Goal: Task Accomplishment & Management: Complete application form

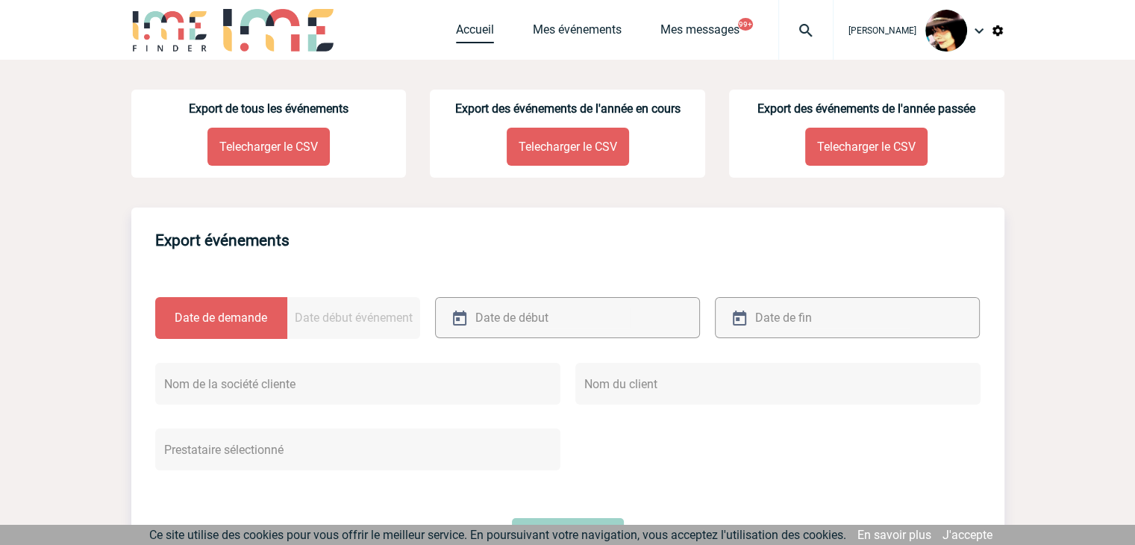
click at [459, 36] on link "Accueil" at bounding box center [475, 32] width 38 height 21
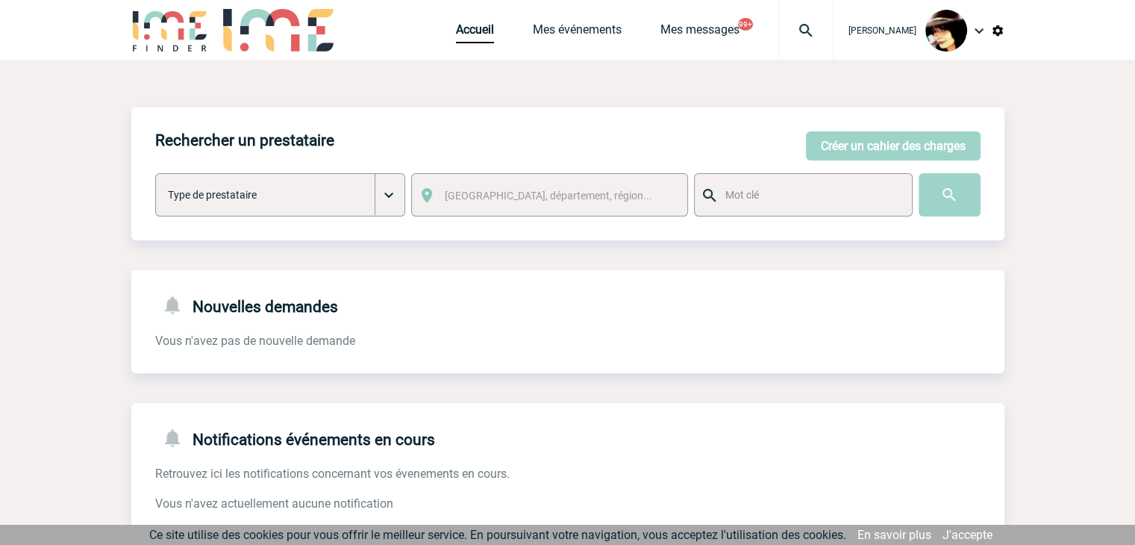
click at [786, 33] on img at bounding box center [806, 31] width 54 height 18
type input "[PERSON_NAME][EMAIL_ADDRESS][DOMAIN_NAME]"
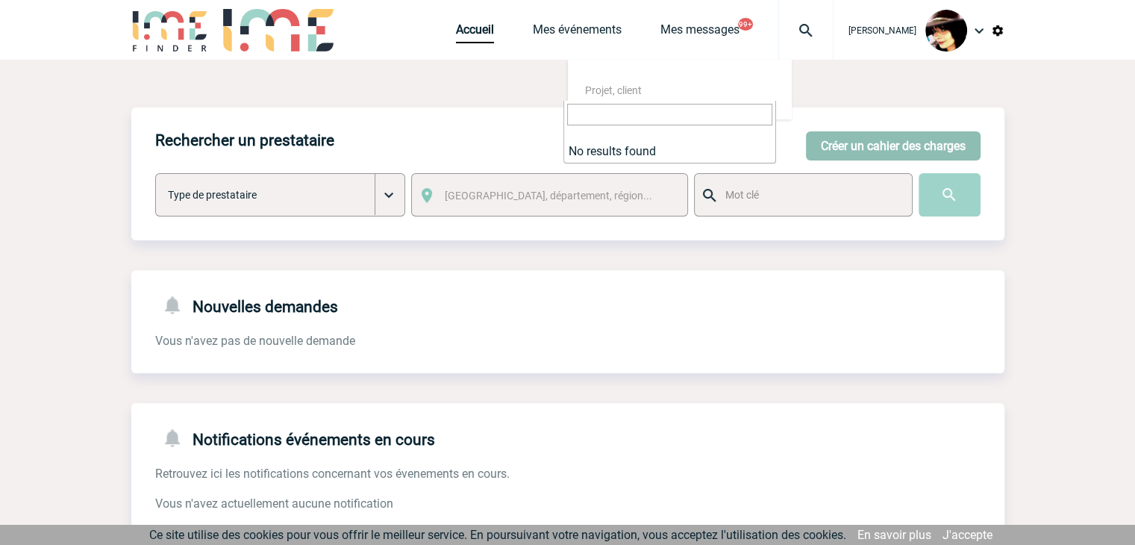
click at [842, 150] on button "Créer un cahier des charges" at bounding box center [893, 145] width 175 height 29
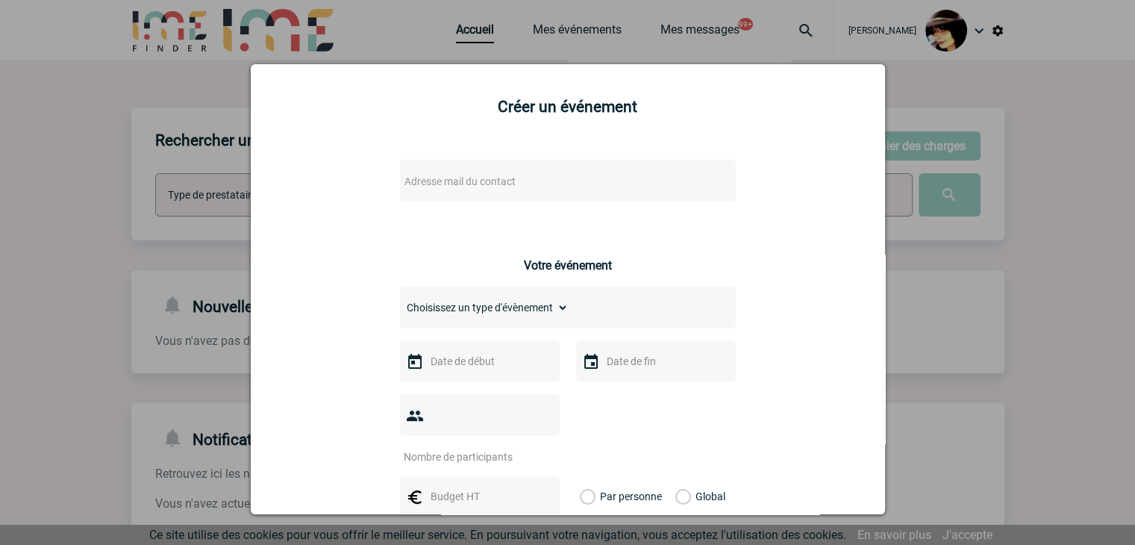
click at [576, 171] on div "Adresse mail du contact" at bounding box center [568, 181] width 336 height 42
click at [527, 172] on div "Adresse mail du contact" at bounding box center [568, 181] width 336 height 42
click at [518, 183] on span "Adresse mail du contact" at bounding box center [528, 181] width 261 height 21
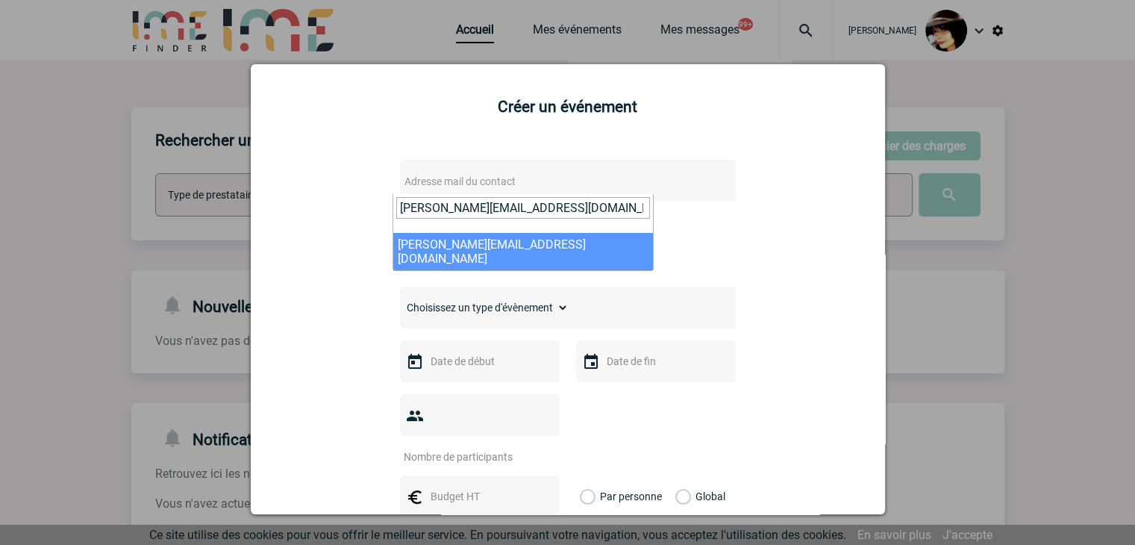
type input "sarah.damiens@bostik.com"
select select "130705"
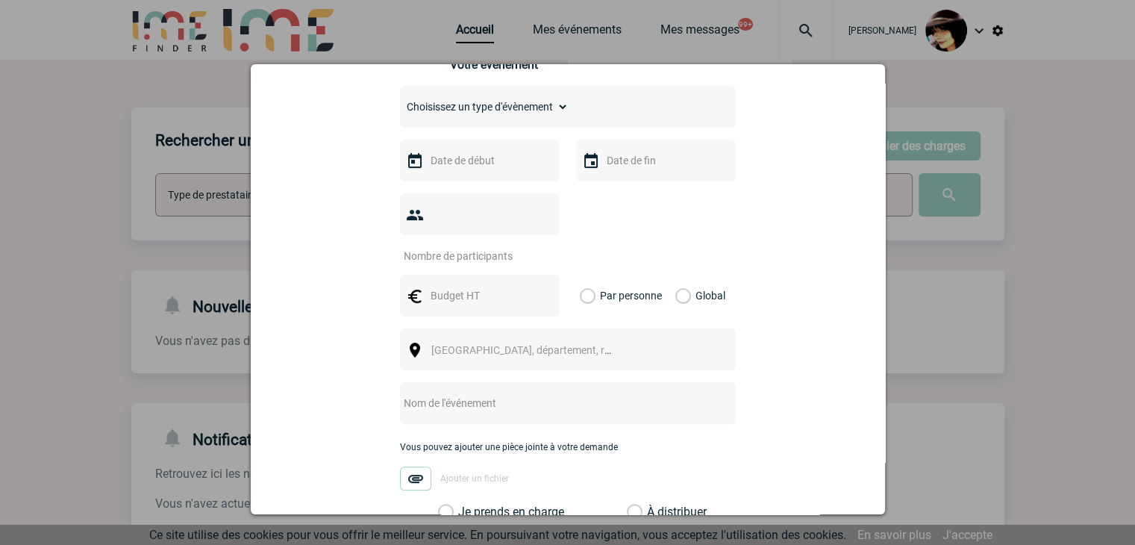
scroll to position [373, 0]
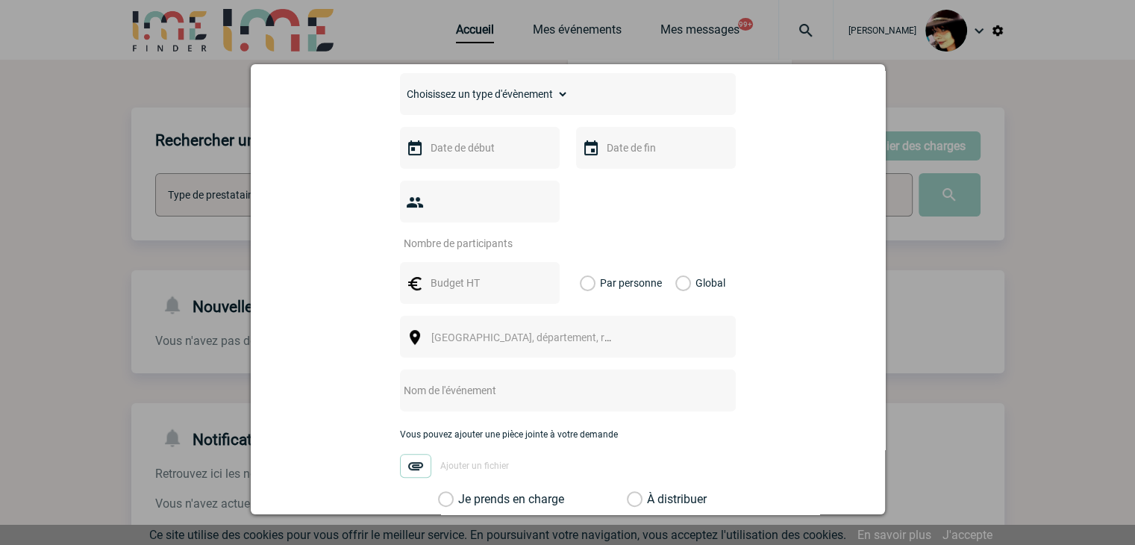
click at [441, 152] on input "text" at bounding box center [478, 147] width 103 height 19
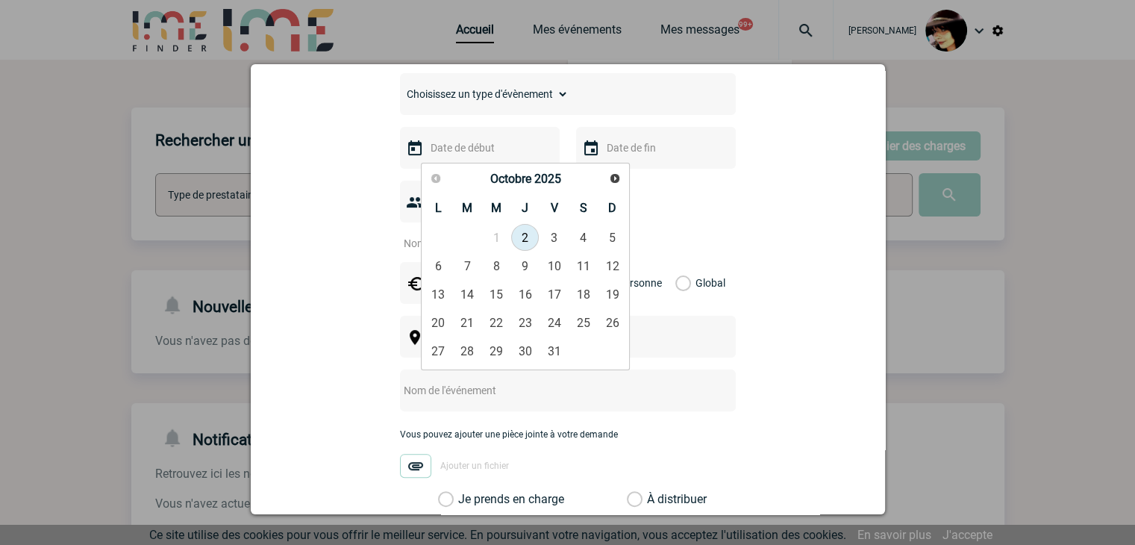
click at [527, 239] on link "2" at bounding box center [525, 237] width 28 height 27
type input "[DATE]"
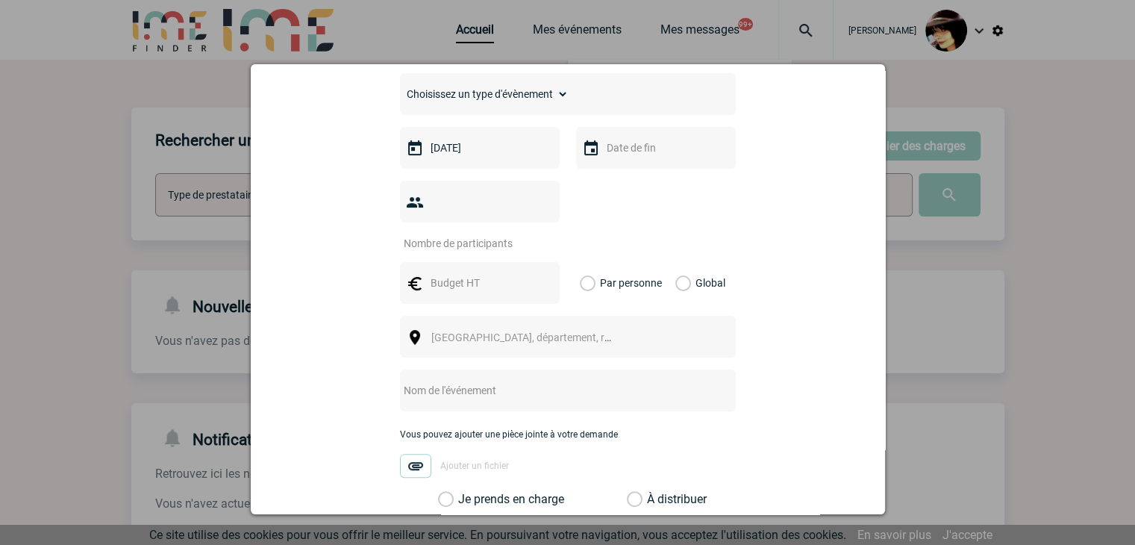
click at [454, 233] on input "number" at bounding box center [470, 242] width 140 height 19
type input "1"
click at [444, 273] on input "text" at bounding box center [478, 282] width 103 height 19
type input "17325"
click at [675, 262] on label "Global" at bounding box center [680, 283] width 10 height 42
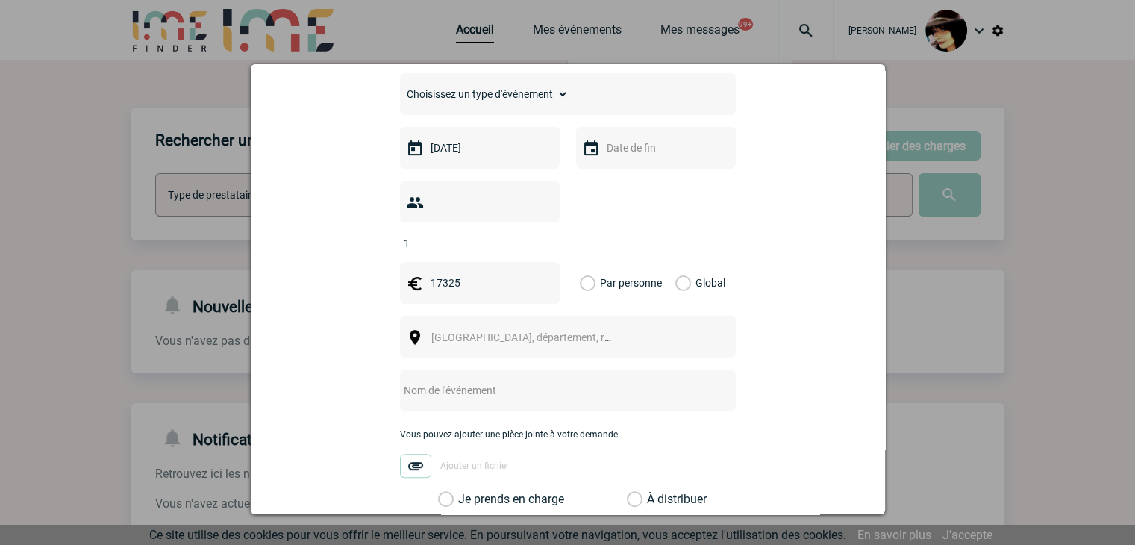
click at [0, 0] on input "Global" at bounding box center [0, 0] width 0 height 0
drag, startPoint x: 455, startPoint y: 314, endPoint x: 445, endPoint y: 317, distance: 10.9
click at [455, 331] on span "[GEOGRAPHIC_DATA], département, région..." at bounding box center [534, 337] width 207 height 12
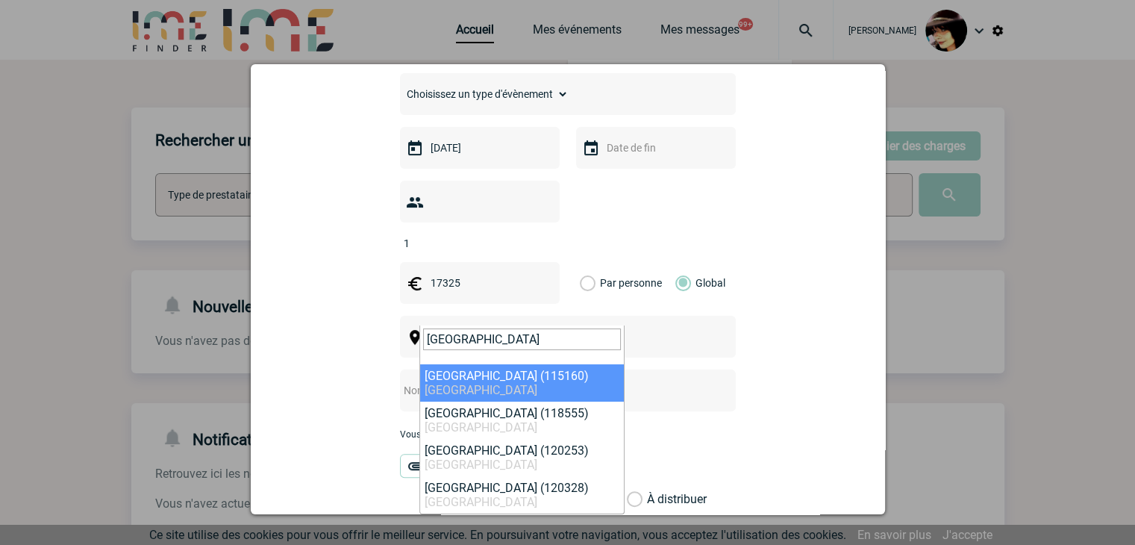
type input "dubai"
select select "307779"
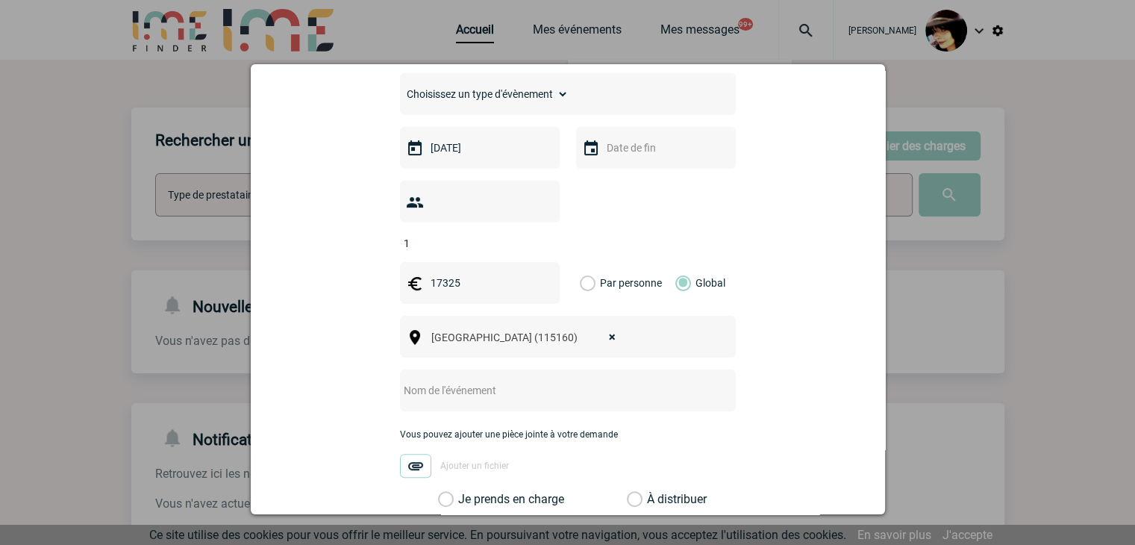
click at [455, 380] on input "text" at bounding box center [548, 389] width 296 height 19
click at [580, 380] on input "CENTRALISATION -" at bounding box center [548, 389] width 296 height 19
paste input "Gulfood Manufacturing 2025"
type input "CENTRALISATION - Gulfood Manufacturing 2025"
click at [634, 492] on label "À distribuer" at bounding box center [635, 499] width 16 height 15
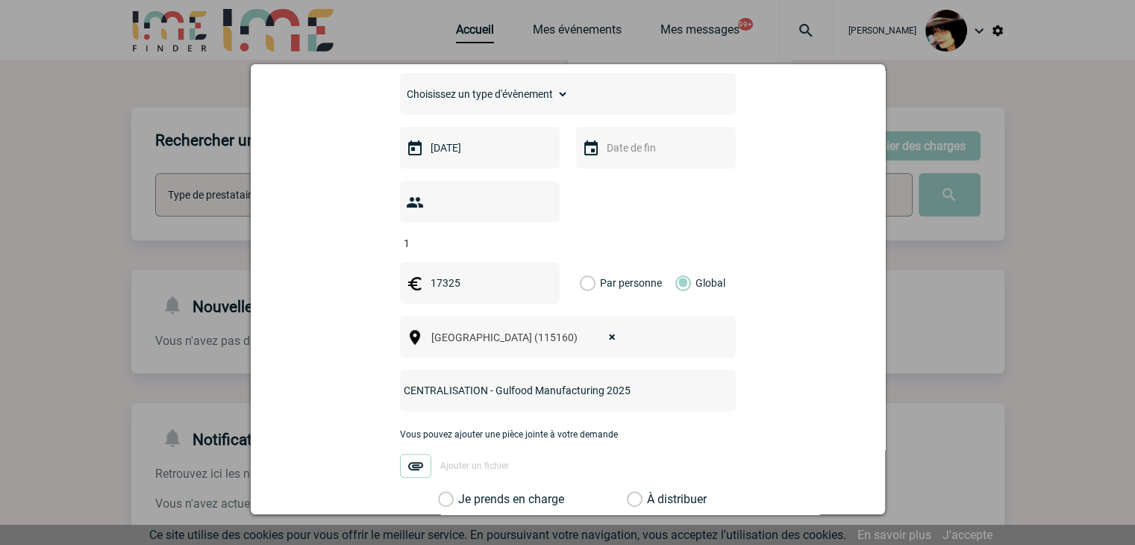
click at [0, 0] on input "À distribuer" at bounding box center [0, 0] width 0 height 0
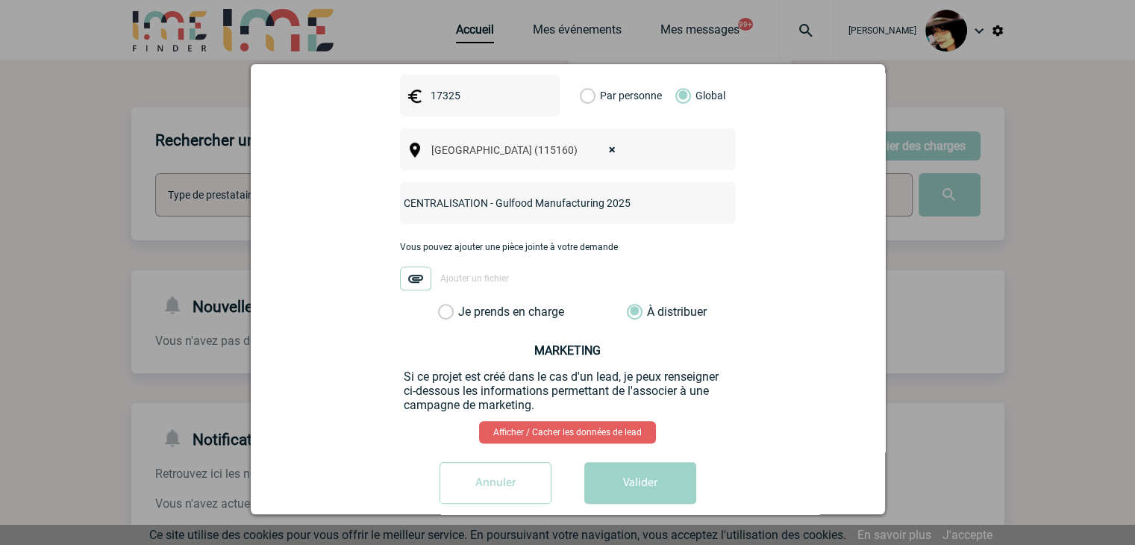
scroll to position [561, 0]
click at [648, 461] on button "Valider" at bounding box center [640, 482] width 112 height 42
click at [631, 464] on button "Valider" at bounding box center [640, 482] width 112 height 42
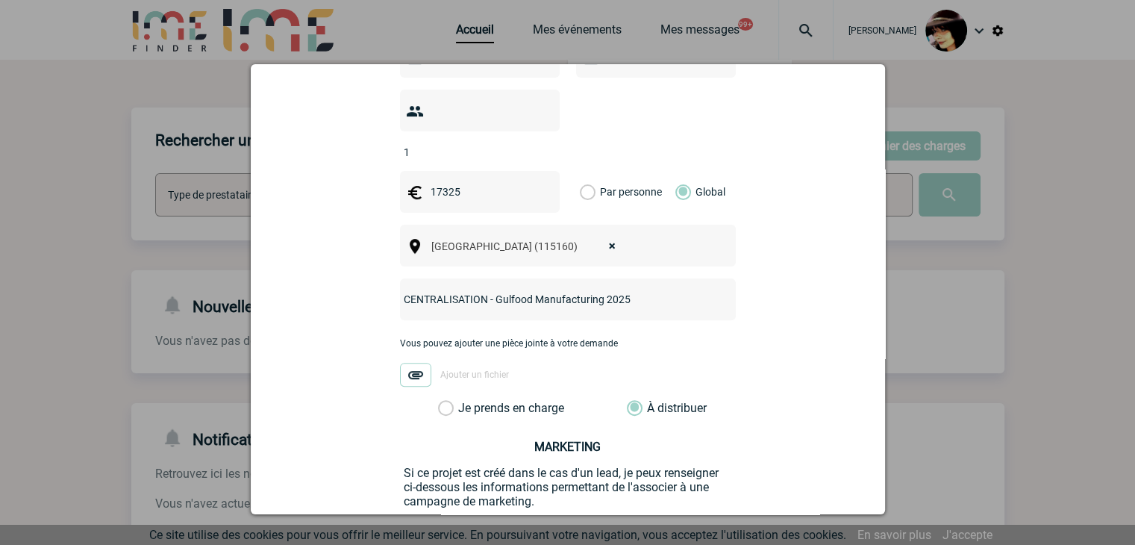
scroll to position [337, 0]
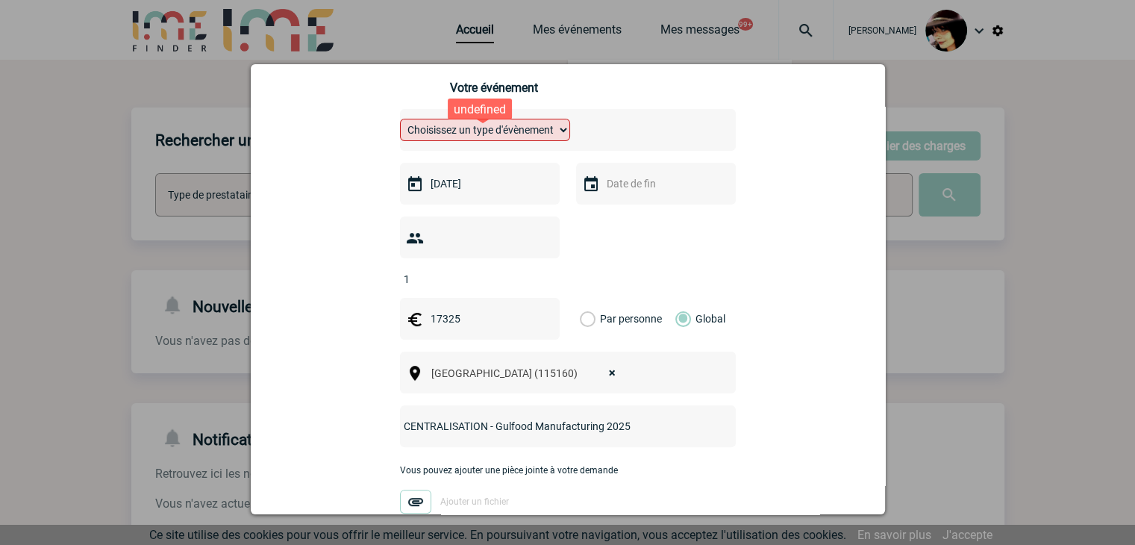
click at [448, 137] on select "Choisissez un type d'évènement Séminaire avec nuitée Séminaire sans nuitée Repa…" at bounding box center [485, 130] width 170 height 22
select select "9"
click at [400, 123] on select "Choisissez un type d'évènement Séminaire avec nuitée Séminaire sans nuitée Repa…" at bounding box center [485, 130] width 170 height 22
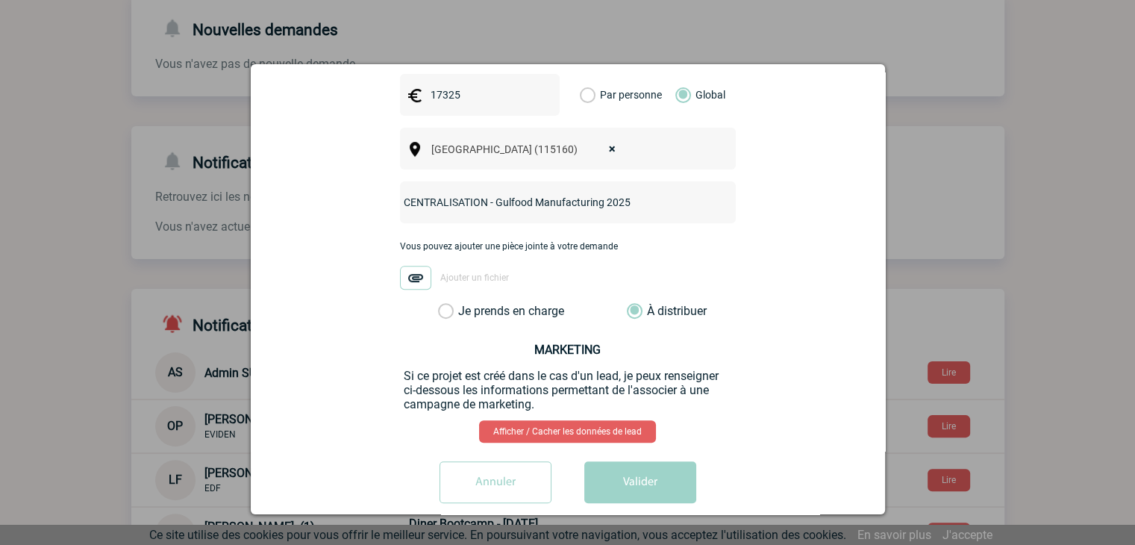
scroll to position [367, 0]
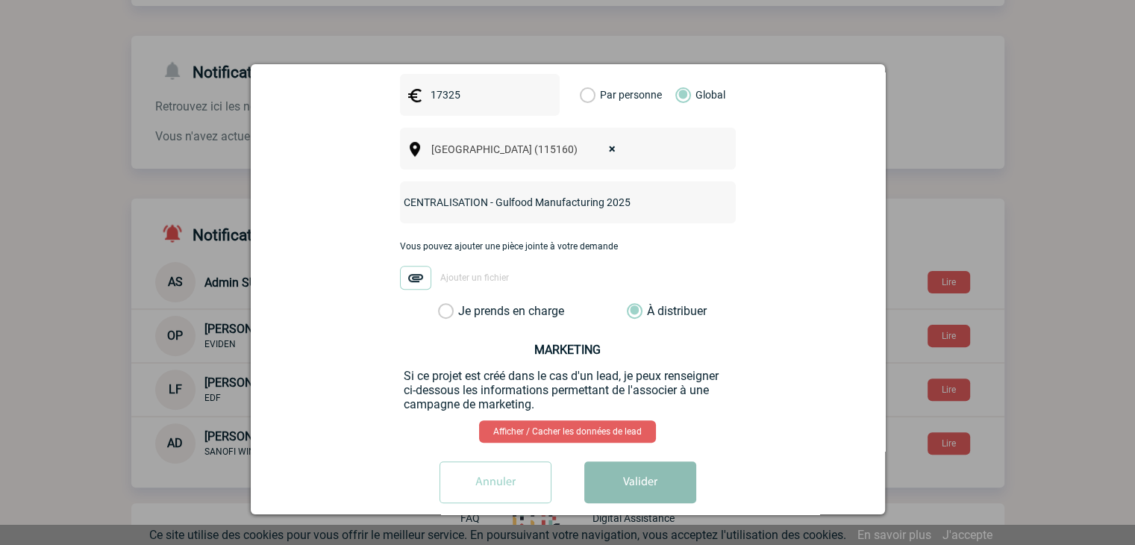
click at [626, 461] on button "Valider" at bounding box center [640, 482] width 112 height 42
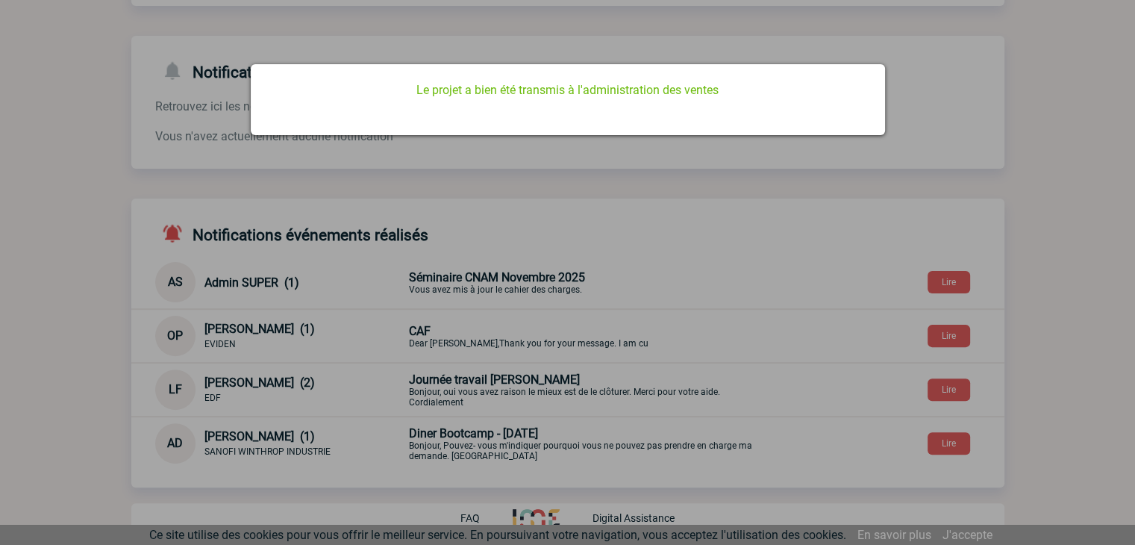
scroll to position [0, 0]
click at [828, 289] on div at bounding box center [567, 272] width 1135 height 545
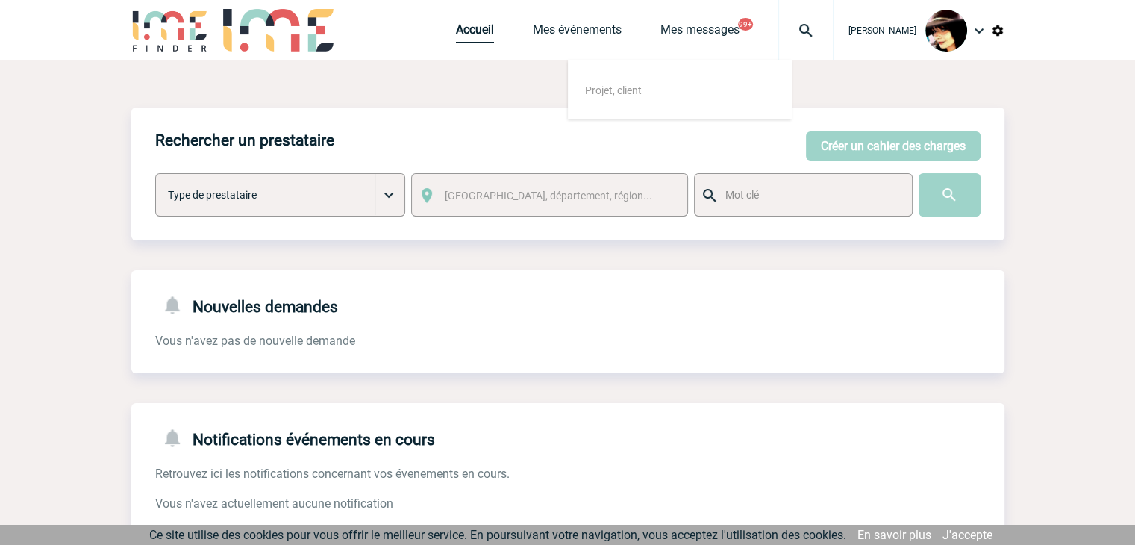
click at [465, 30] on link "Accueil" at bounding box center [475, 32] width 38 height 21
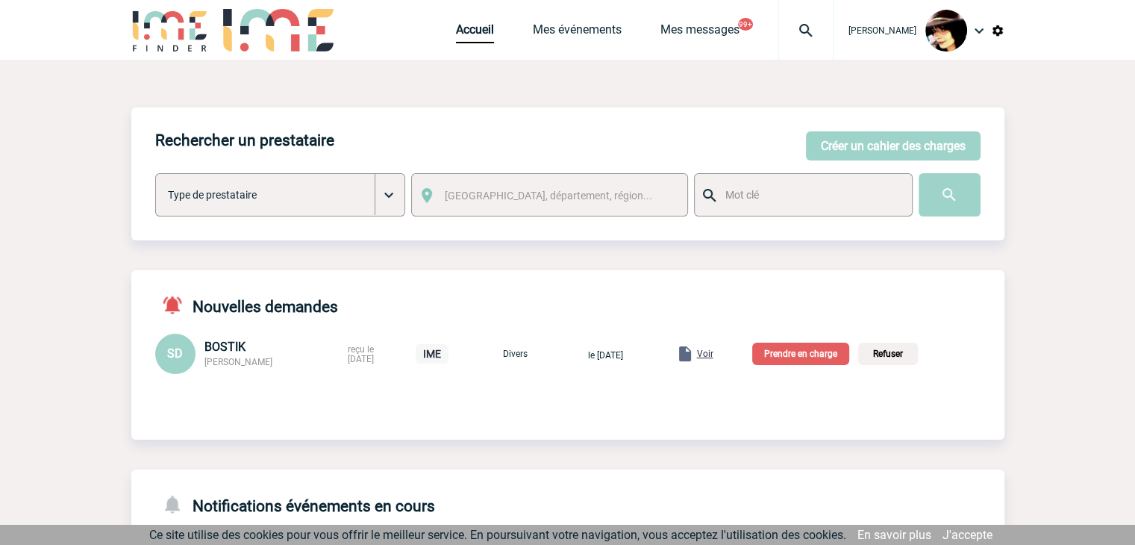
click at [713, 355] on span "Voir" at bounding box center [705, 353] width 16 height 10
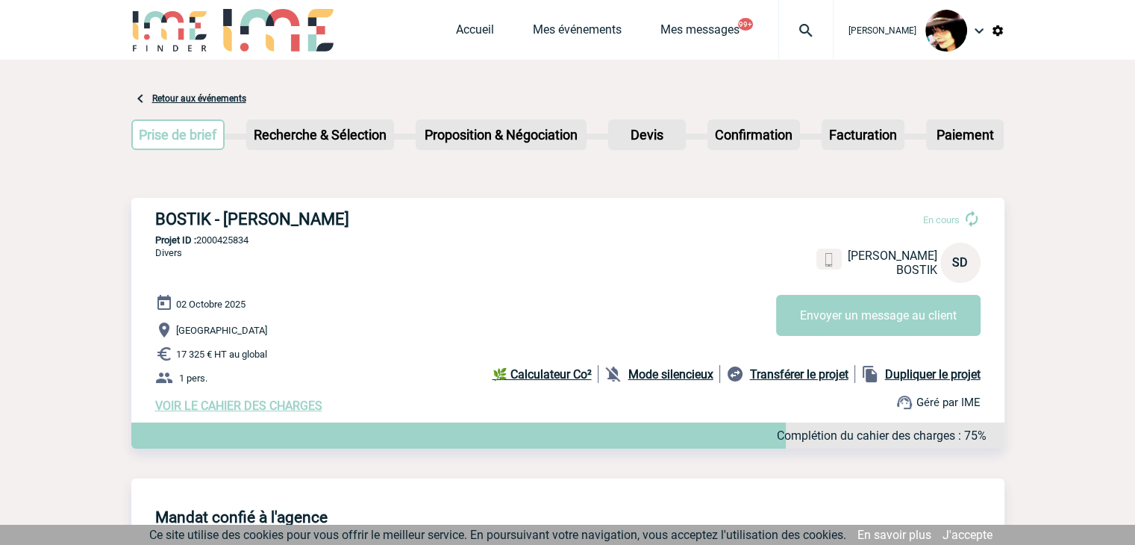
drag, startPoint x: 1028, startPoint y: 204, endPoint x: 992, endPoint y: 195, distance: 36.9
click at [464, 28] on link "Accueil" at bounding box center [475, 32] width 38 height 21
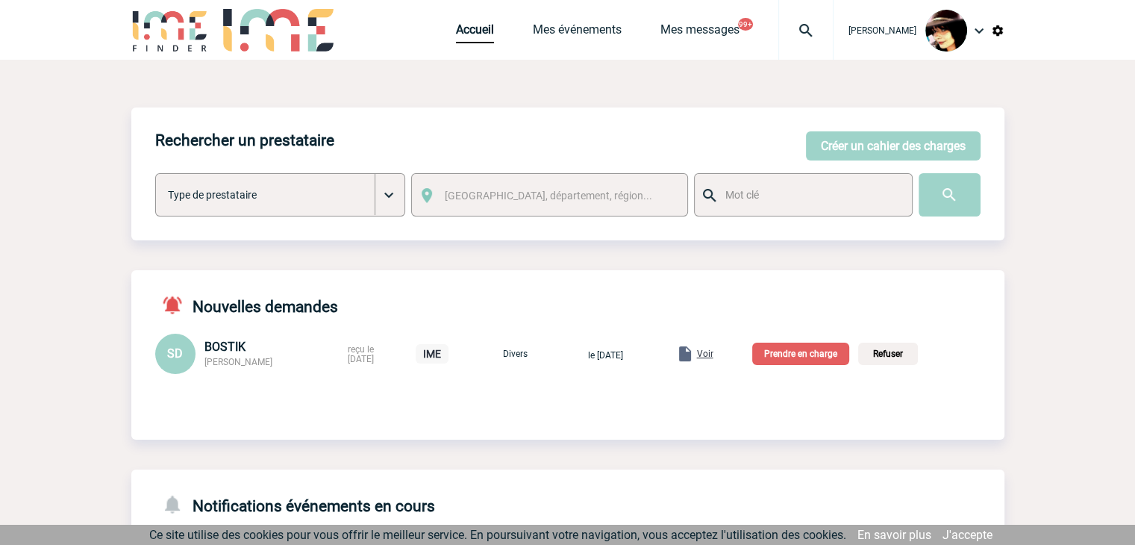
click at [804, 355] on p "Prendre en charge" at bounding box center [800, 353] width 97 height 22
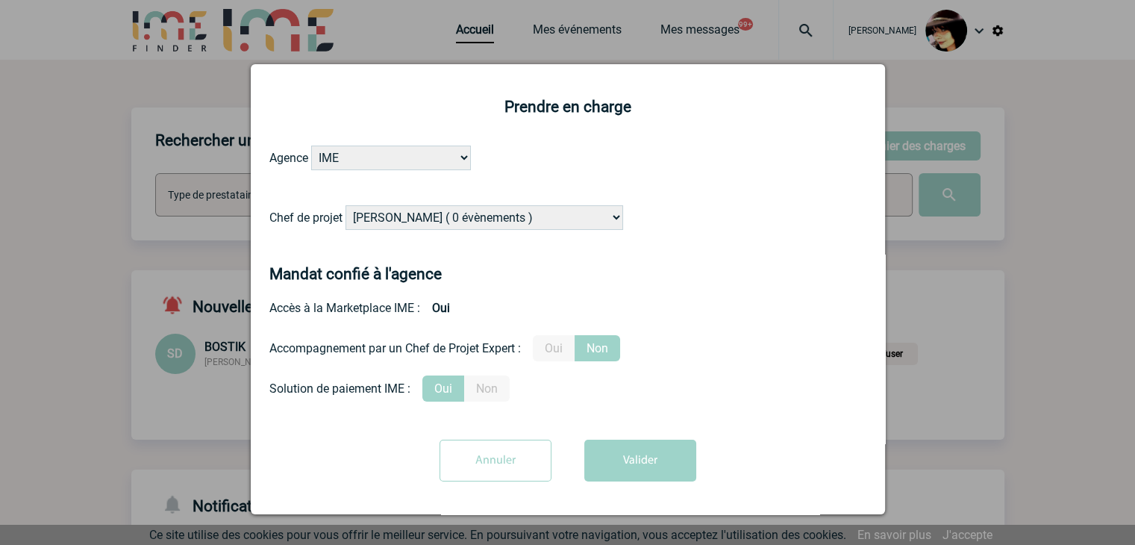
click at [401, 218] on select "[PERSON_NAME] ( 0 évènements ) [PERSON_NAME] ( 190 évènements ) [PERSON_NAME] (…" at bounding box center [484, 217] width 278 height 25
select select "131349"
click at [401, 218] on select "[PERSON_NAME] ( 0 évènements ) [PERSON_NAME] ( 190 évènements ) [PERSON_NAME] (…" at bounding box center [484, 217] width 278 height 25
click at [630, 465] on button "Valider" at bounding box center [640, 460] width 112 height 42
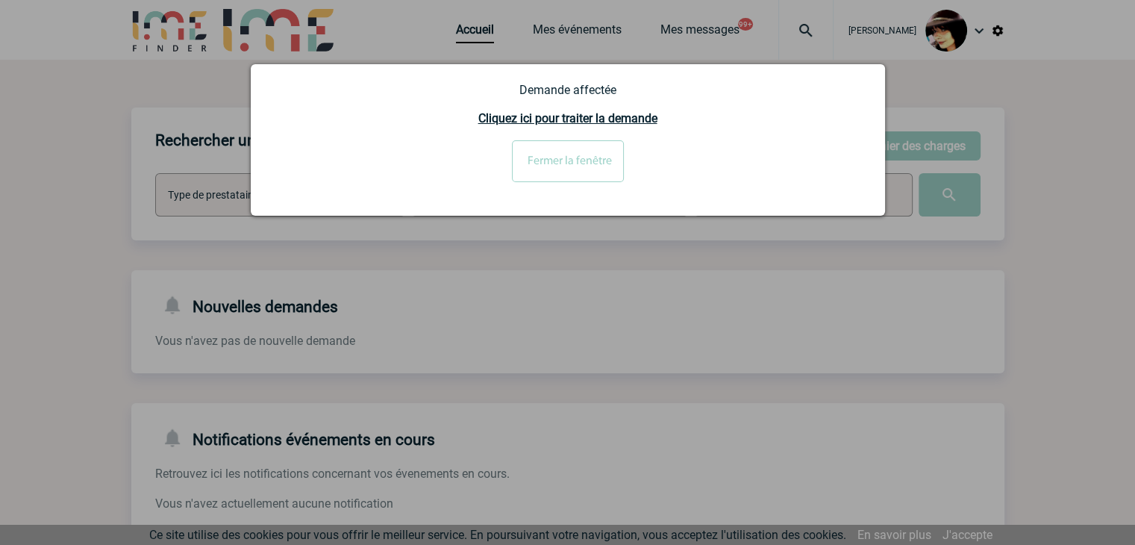
drag, startPoint x: 579, startPoint y: 167, endPoint x: 585, endPoint y: 180, distance: 14.0
click at [579, 168] on input "Fermer la fenêtre" at bounding box center [568, 161] width 112 height 42
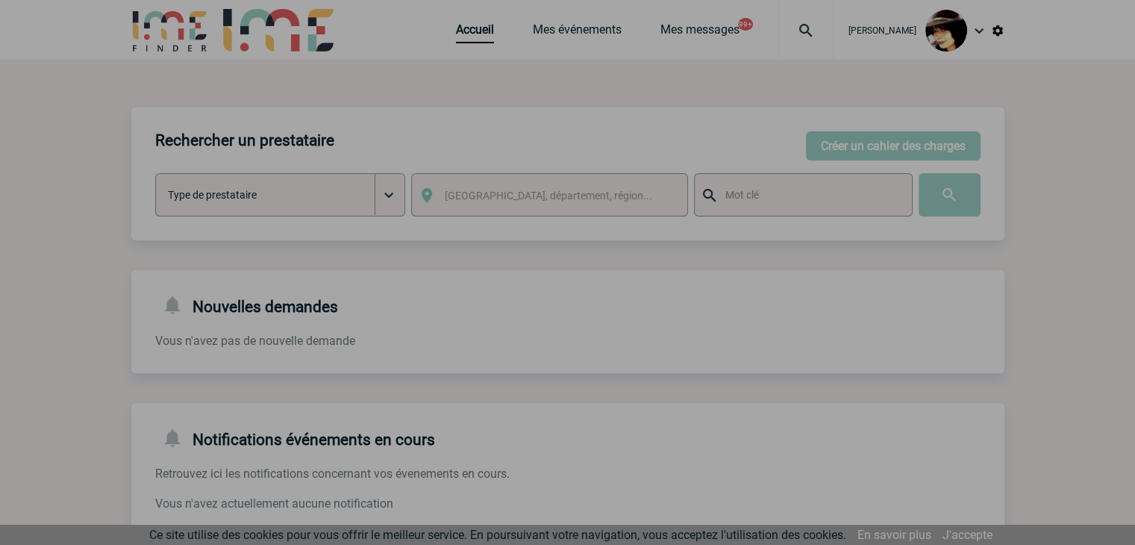
click at [827, 153] on div at bounding box center [567, 272] width 1135 height 545
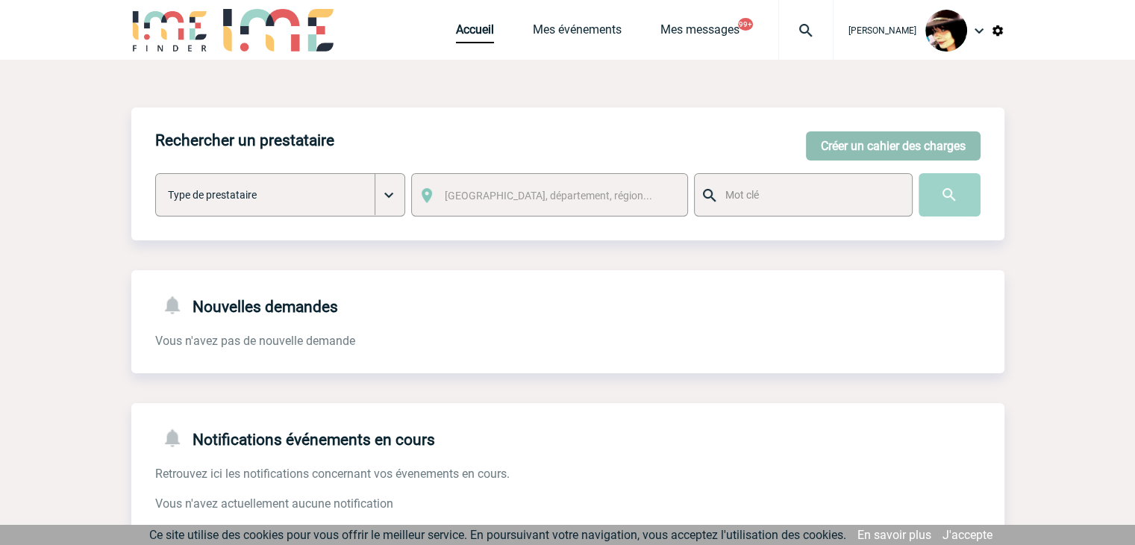
click at [838, 146] on button "Créer un cahier des charges" at bounding box center [893, 145] width 175 height 29
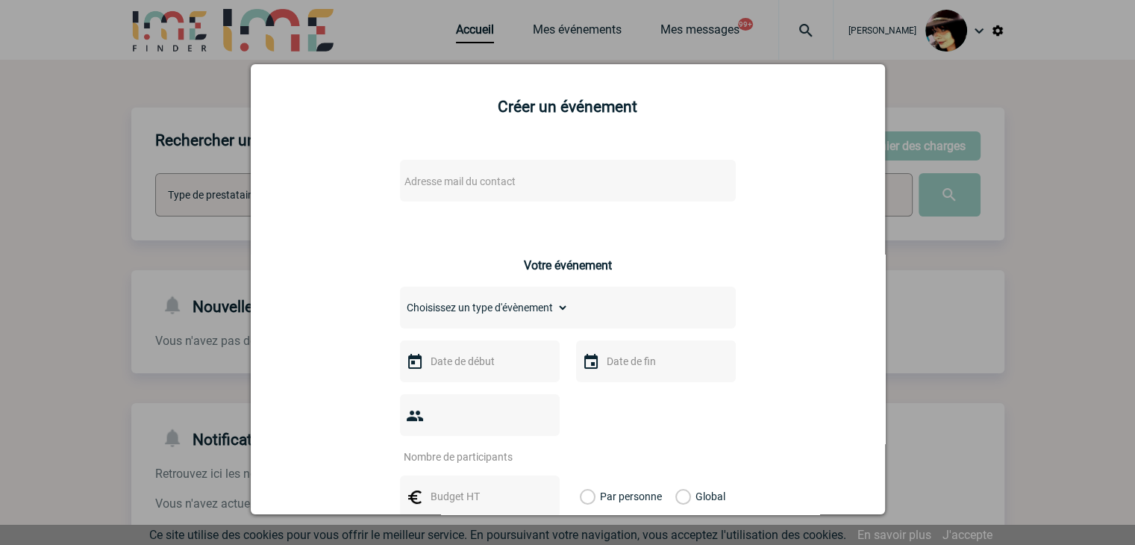
click at [504, 181] on span "Adresse mail du contact" at bounding box center [459, 181] width 111 height 12
type input "[PERSON_NAME][EMAIL_ADDRESS][DOMAIN_NAME]"
